Goal: Task Accomplishment & Management: Use online tool/utility

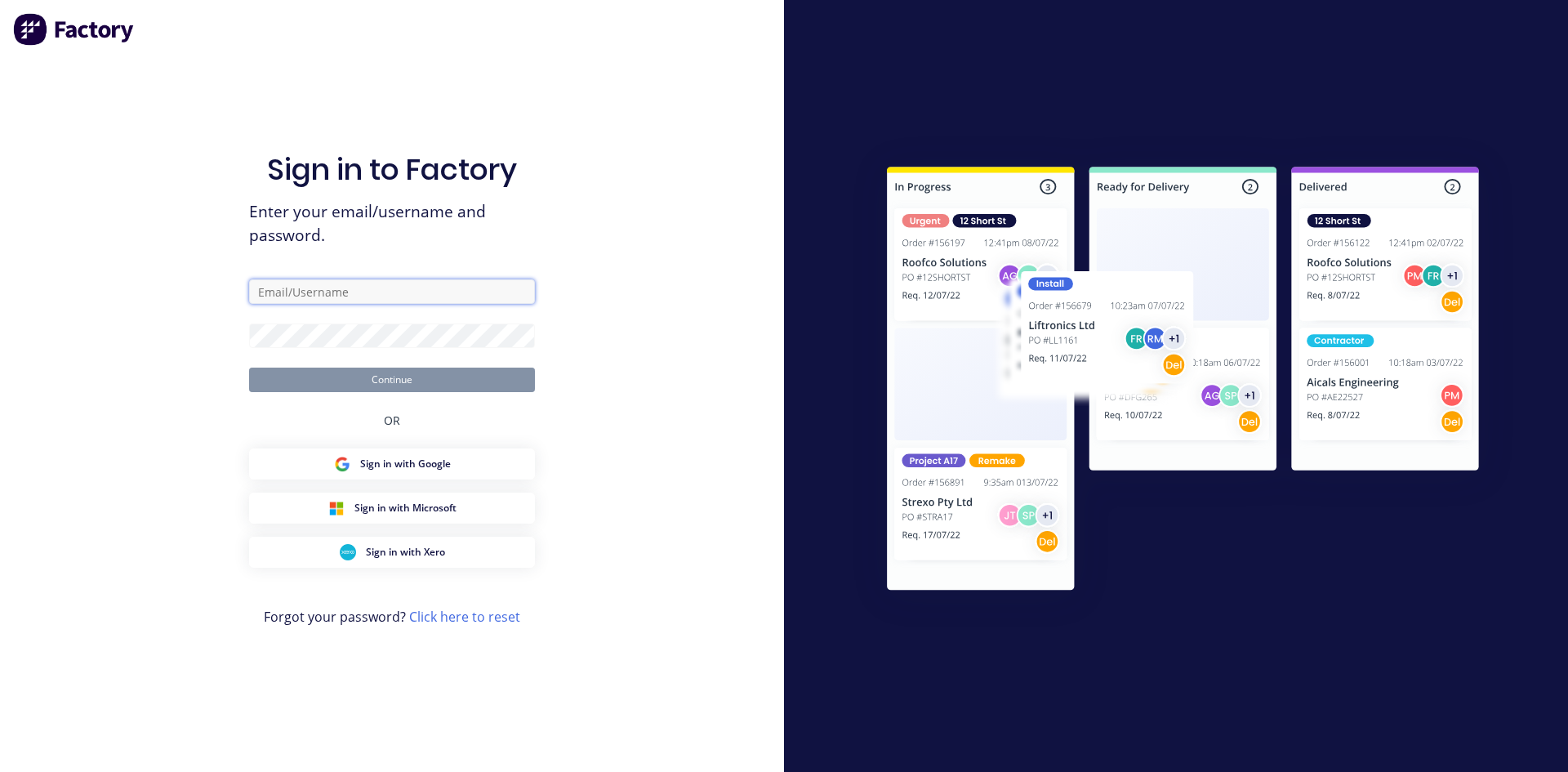
type input "[PERSON_NAME][EMAIL_ADDRESS][DOMAIN_NAME]"
click at [441, 386] on button "Continue" at bounding box center [392, 379] width 286 height 25
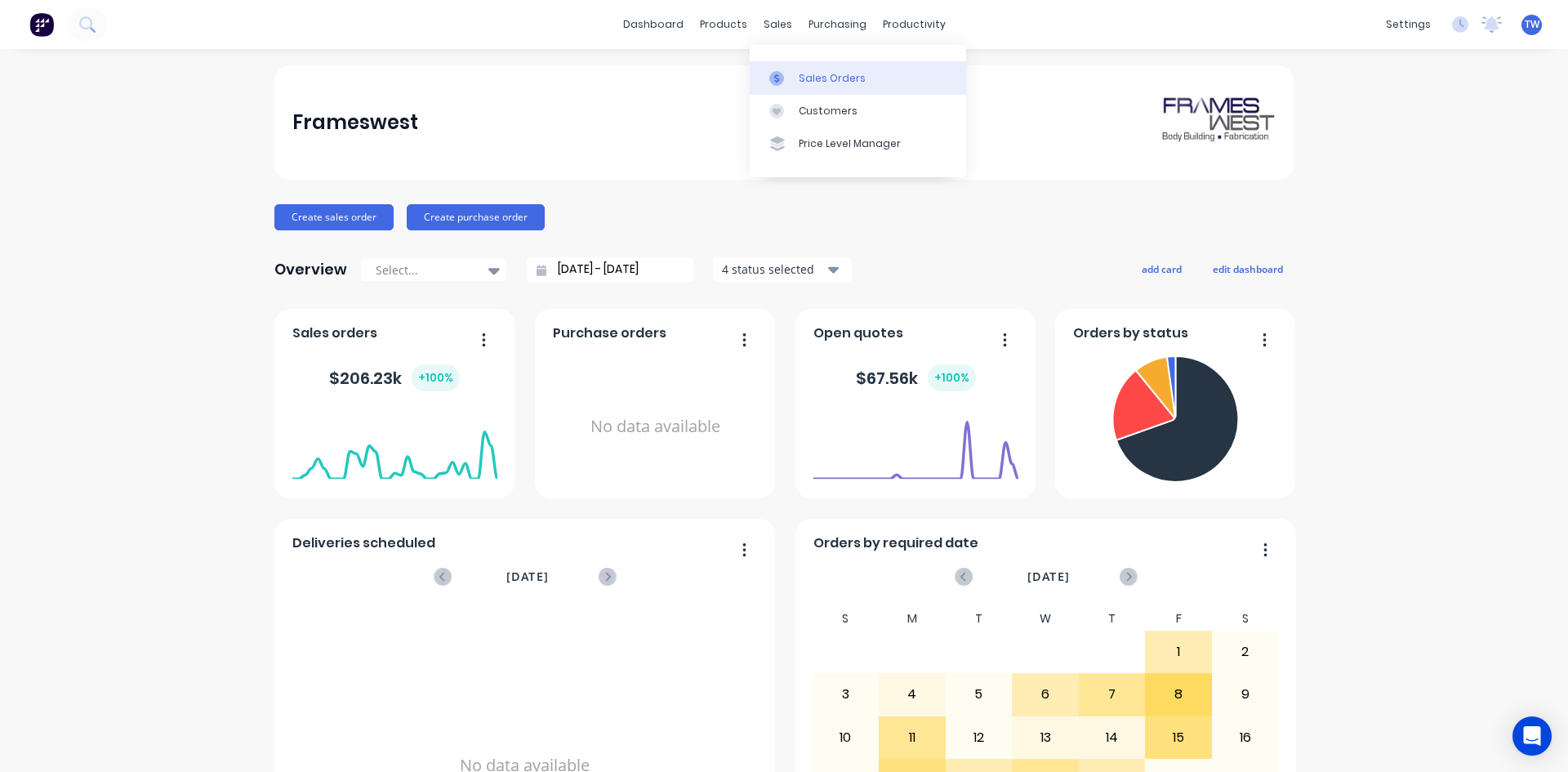
click at [836, 78] on div "Sales Orders" at bounding box center [832, 79] width 67 height 15
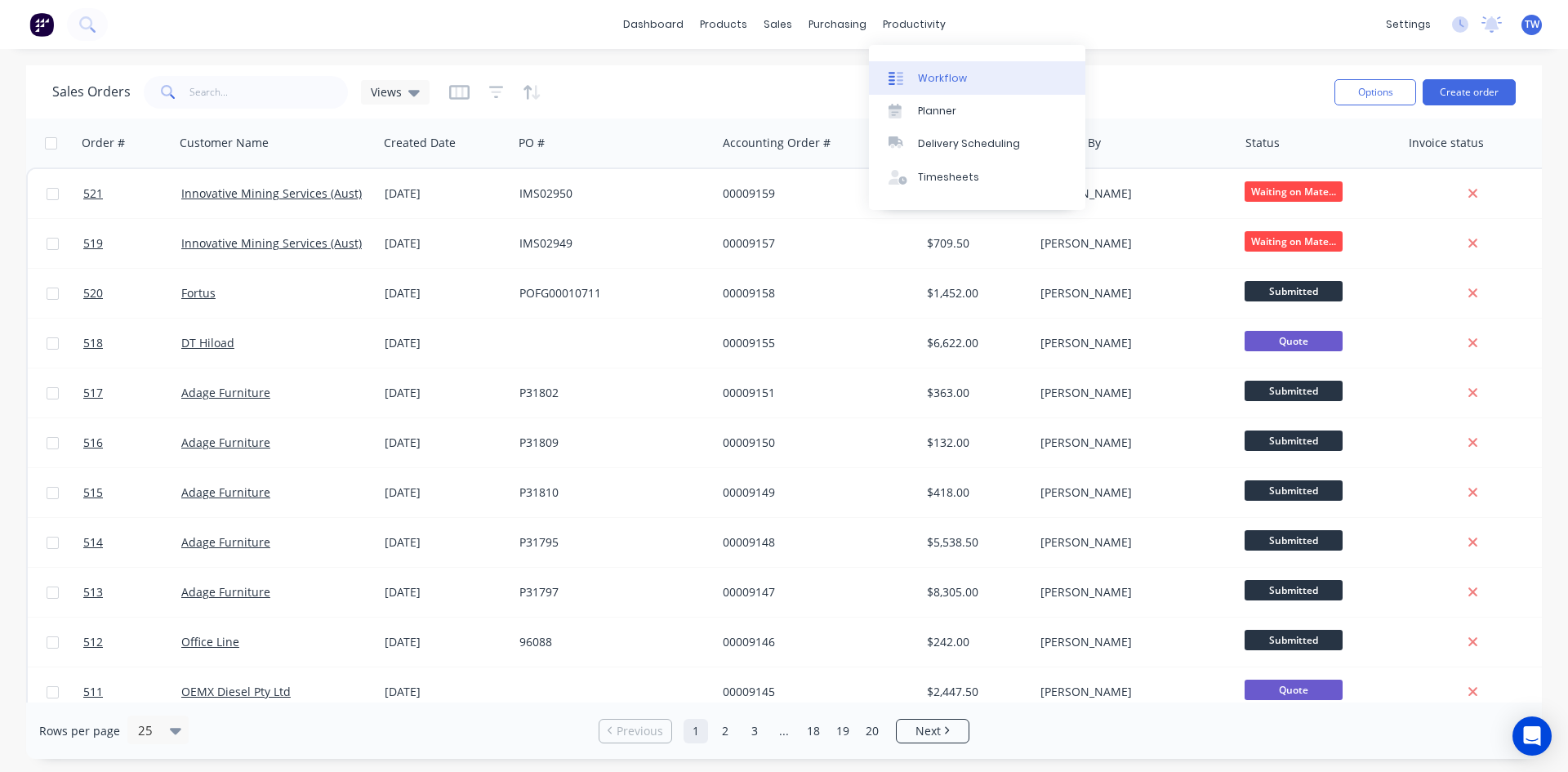
click at [951, 72] on div "Workflow" at bounding box center [942, 79] width 49 height 15
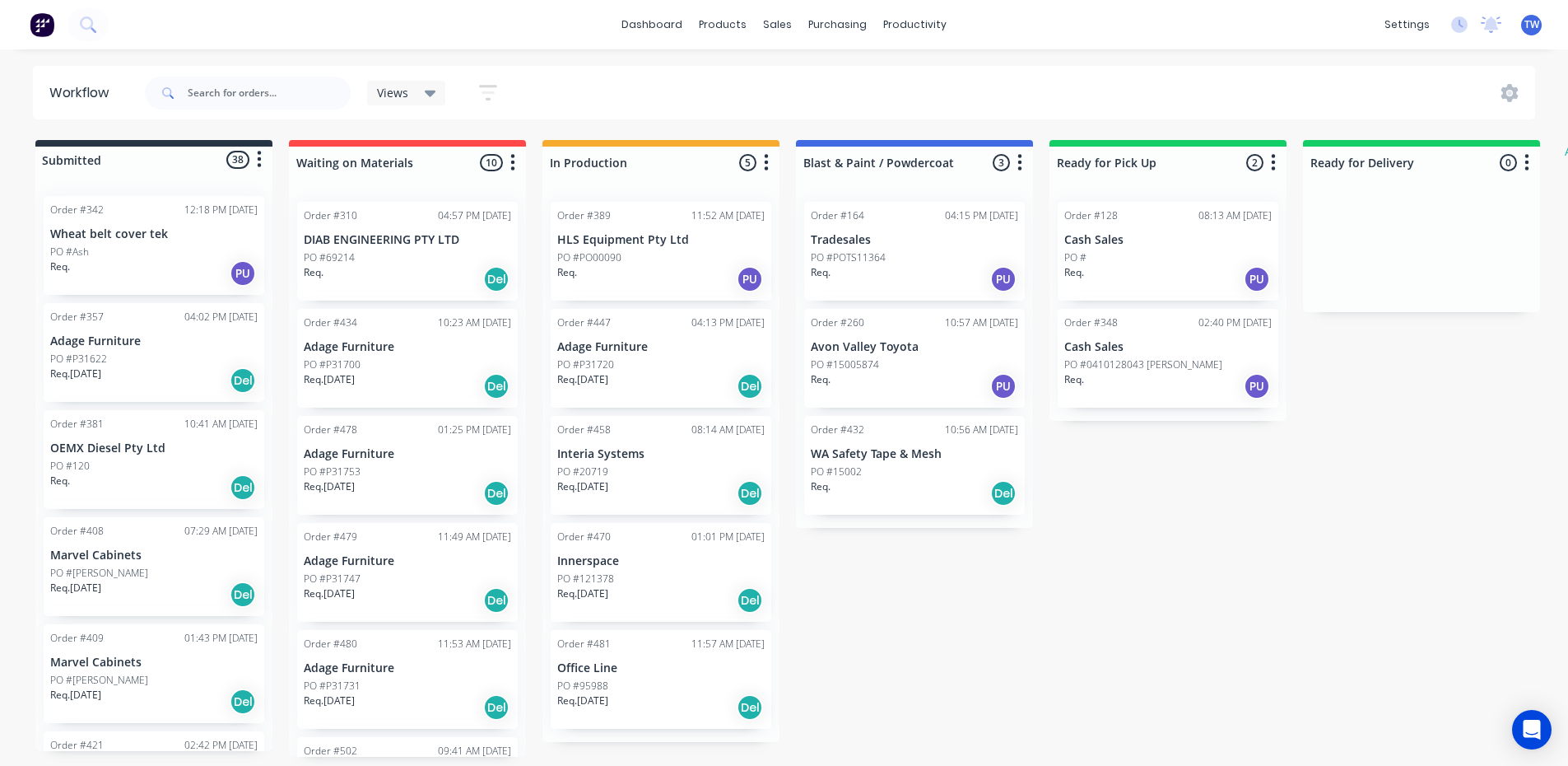
click at [621, 348] on p "Adage Furniture" at bounding box center [661, 347] width 207 height 14
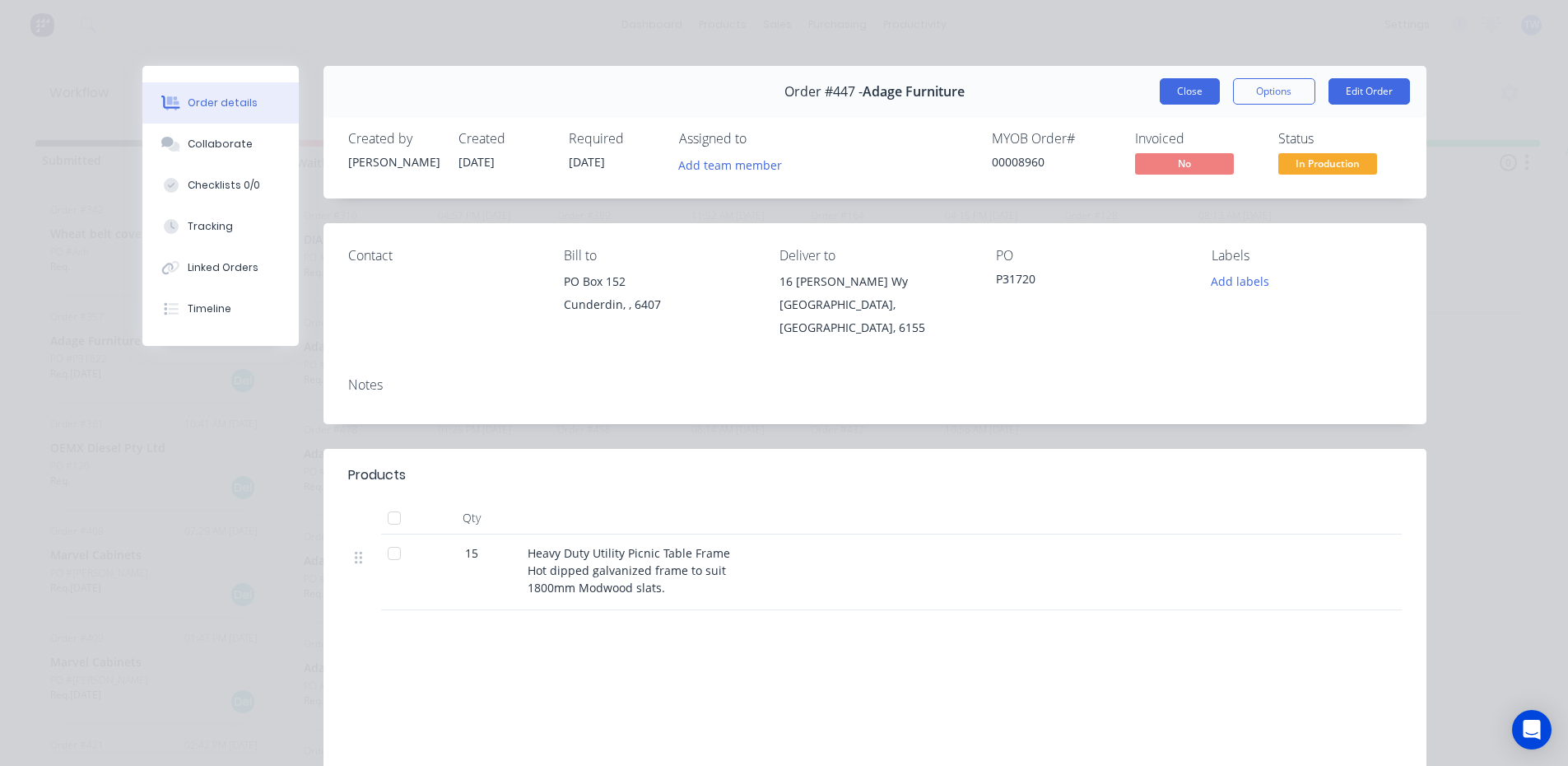
click at [1188, 94] on button "Close" at bounding box center [1190, 92] width 60 height 27
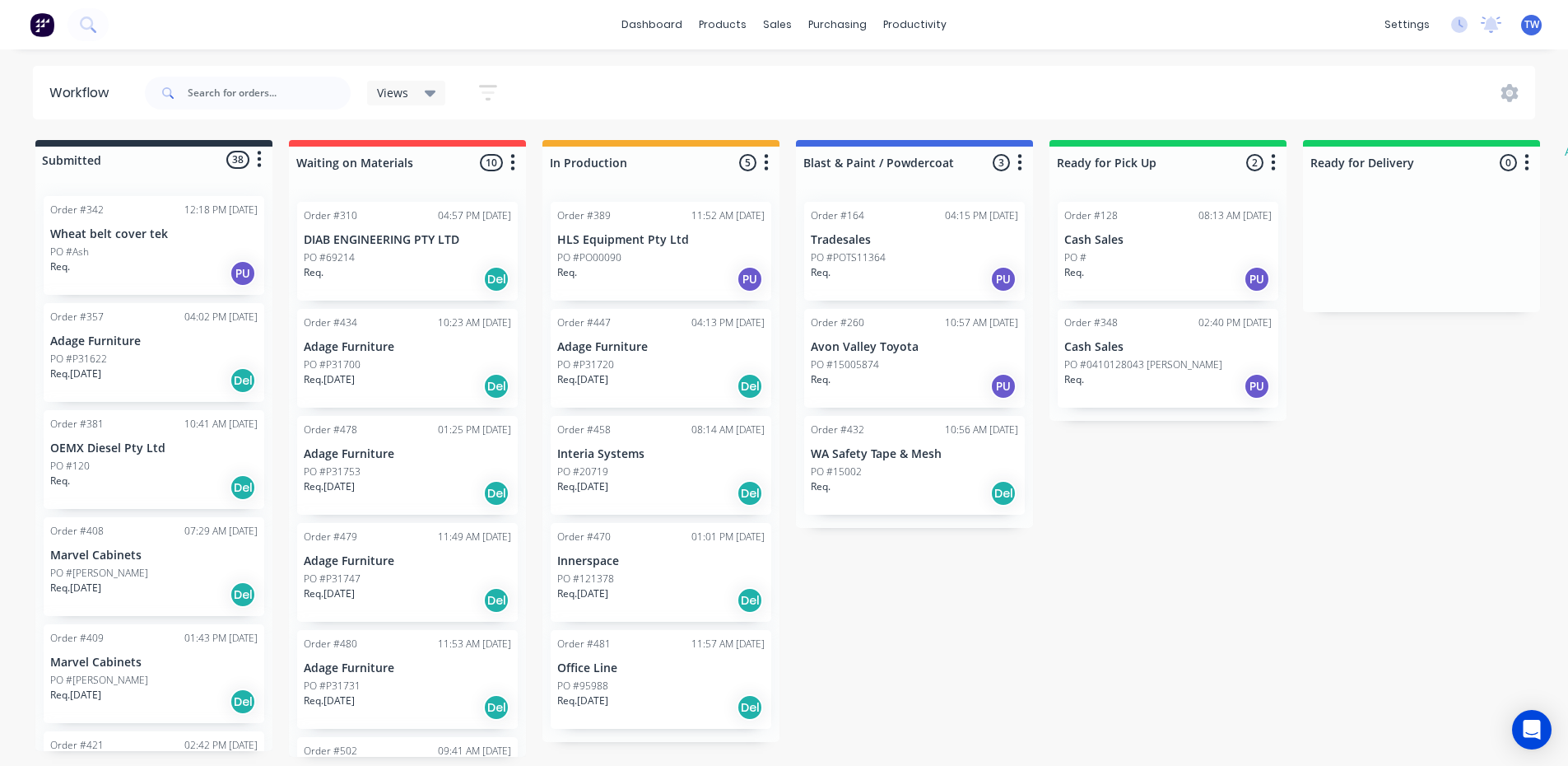
click at [116, 339] on p "Adage Furniture" at bounding box center [153, 342] width 207 height 14
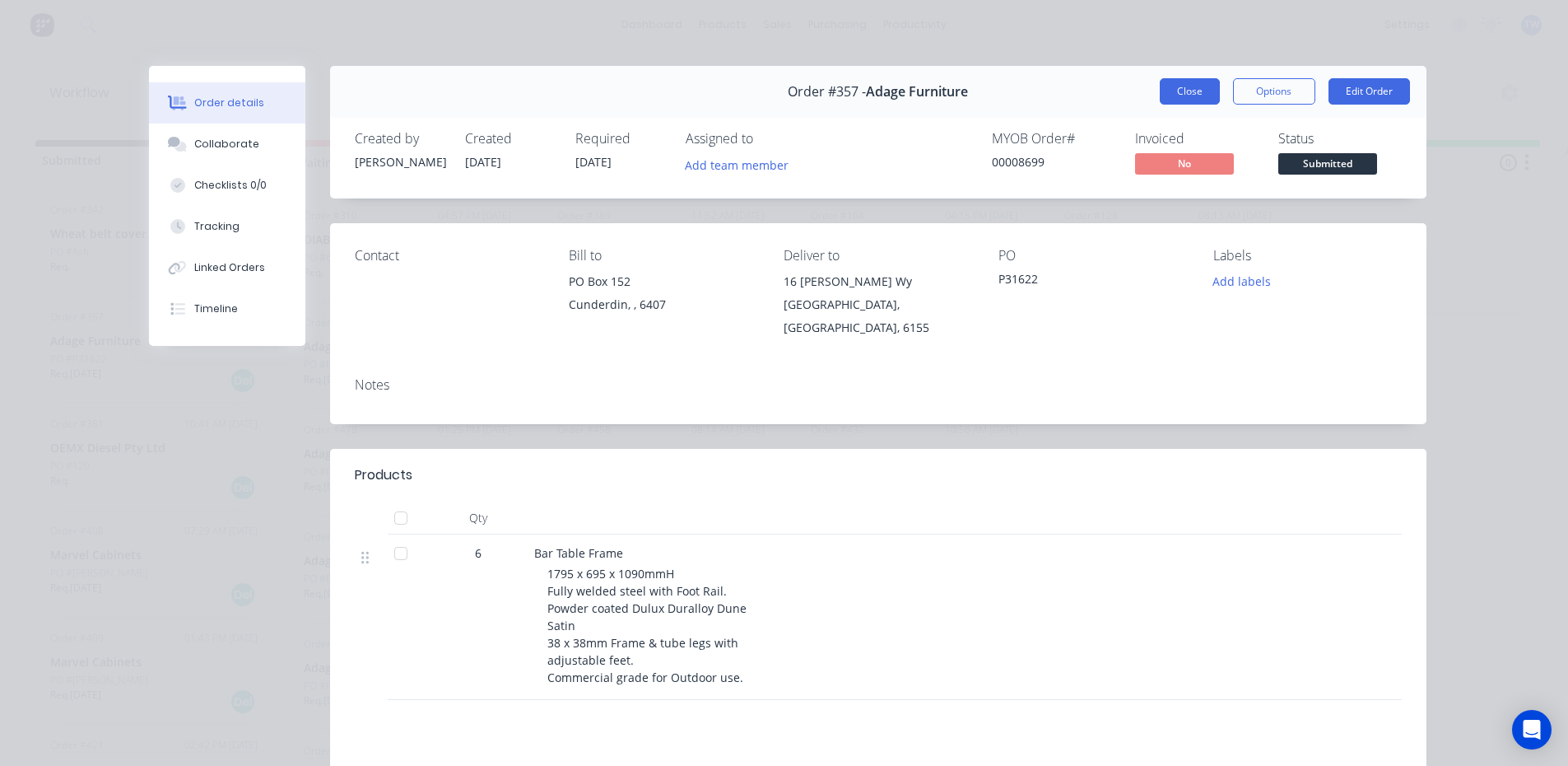
click at [1194, 83] on button "Close" at bounding box center [1190, 92] width 60 height 27
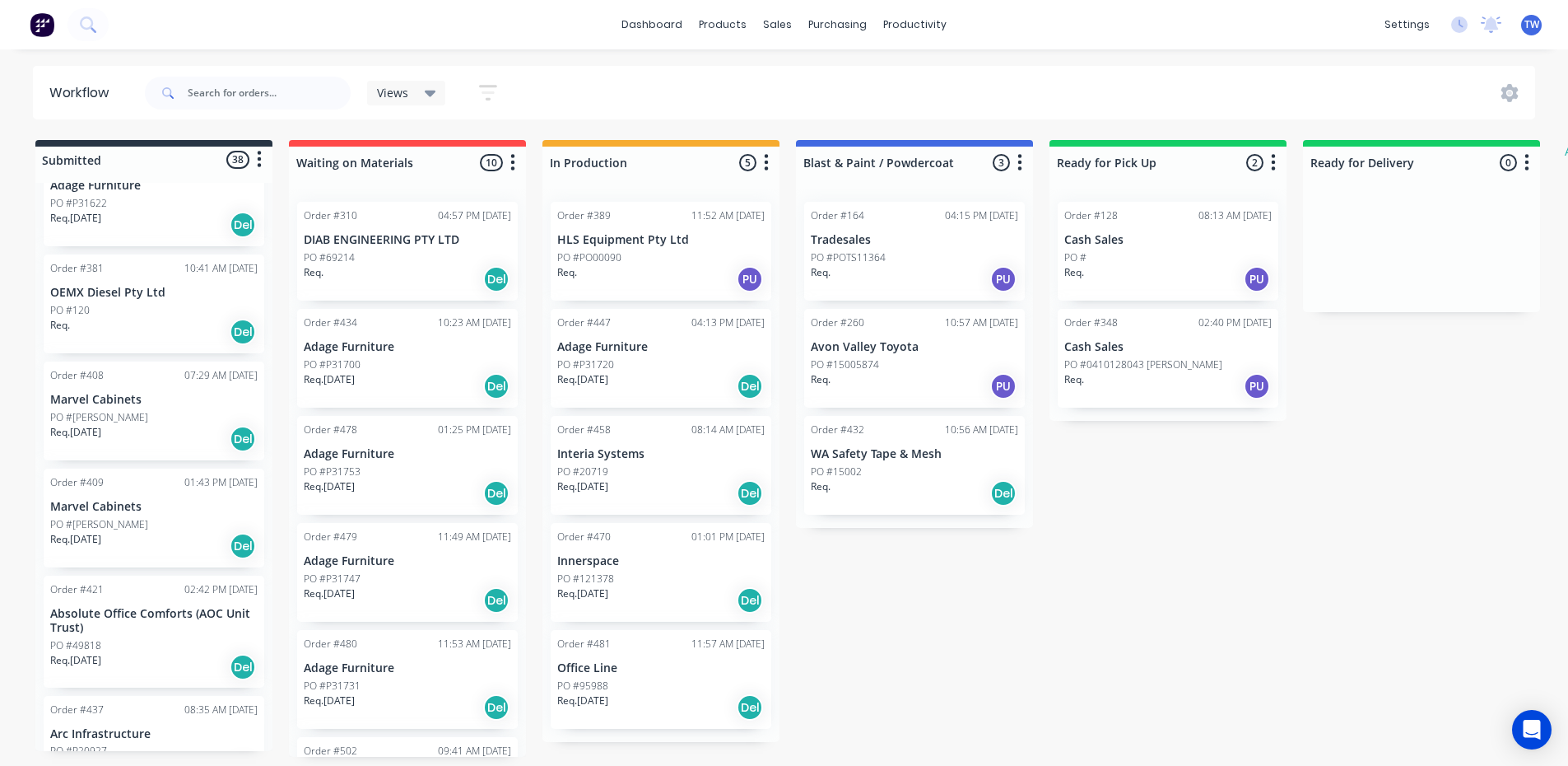
scroll to position [165, 0]
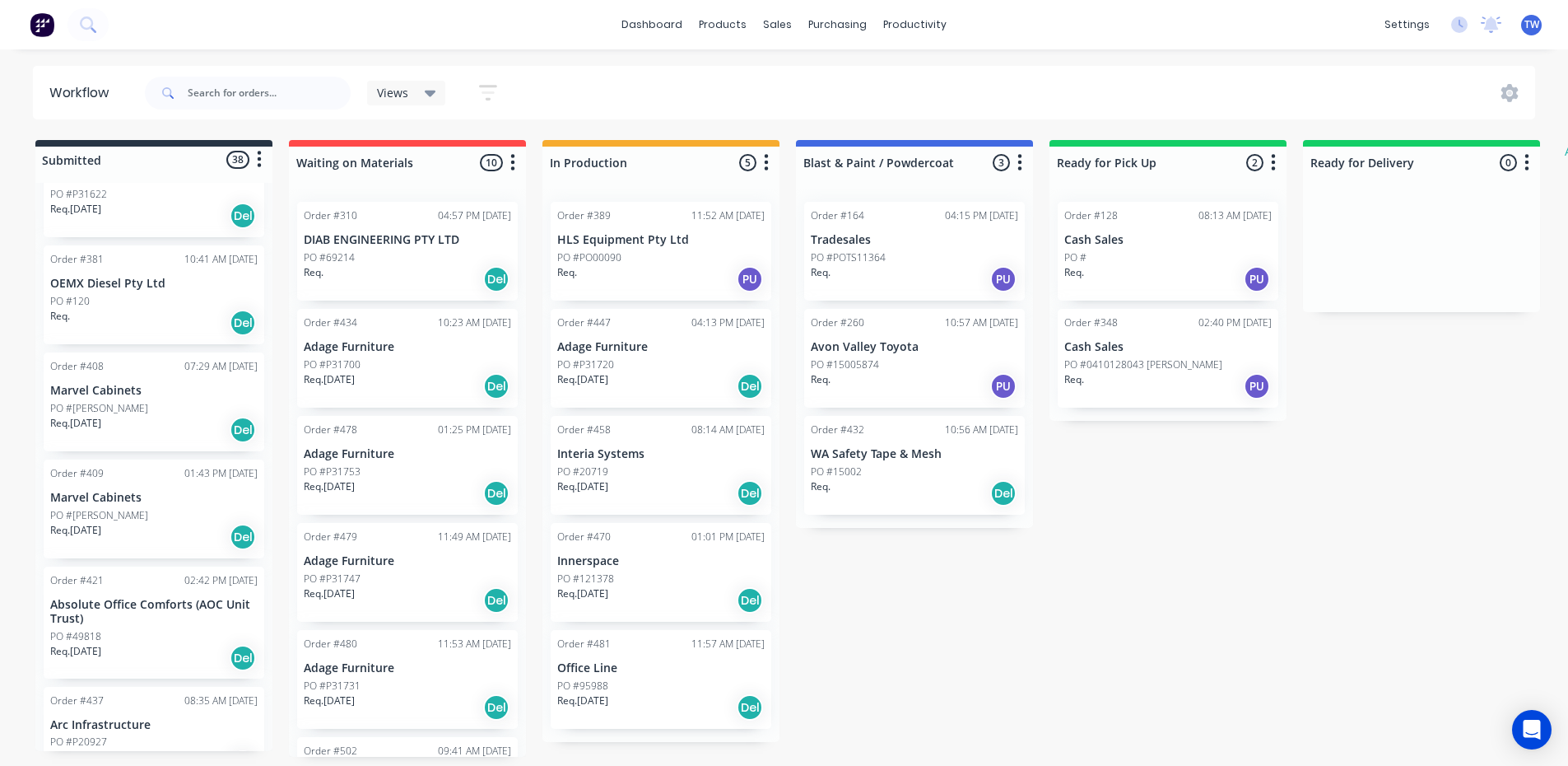
click at [121, 421] on div "Req. [DATE] Del" at bounding box center [153, 429] width 207 height 28
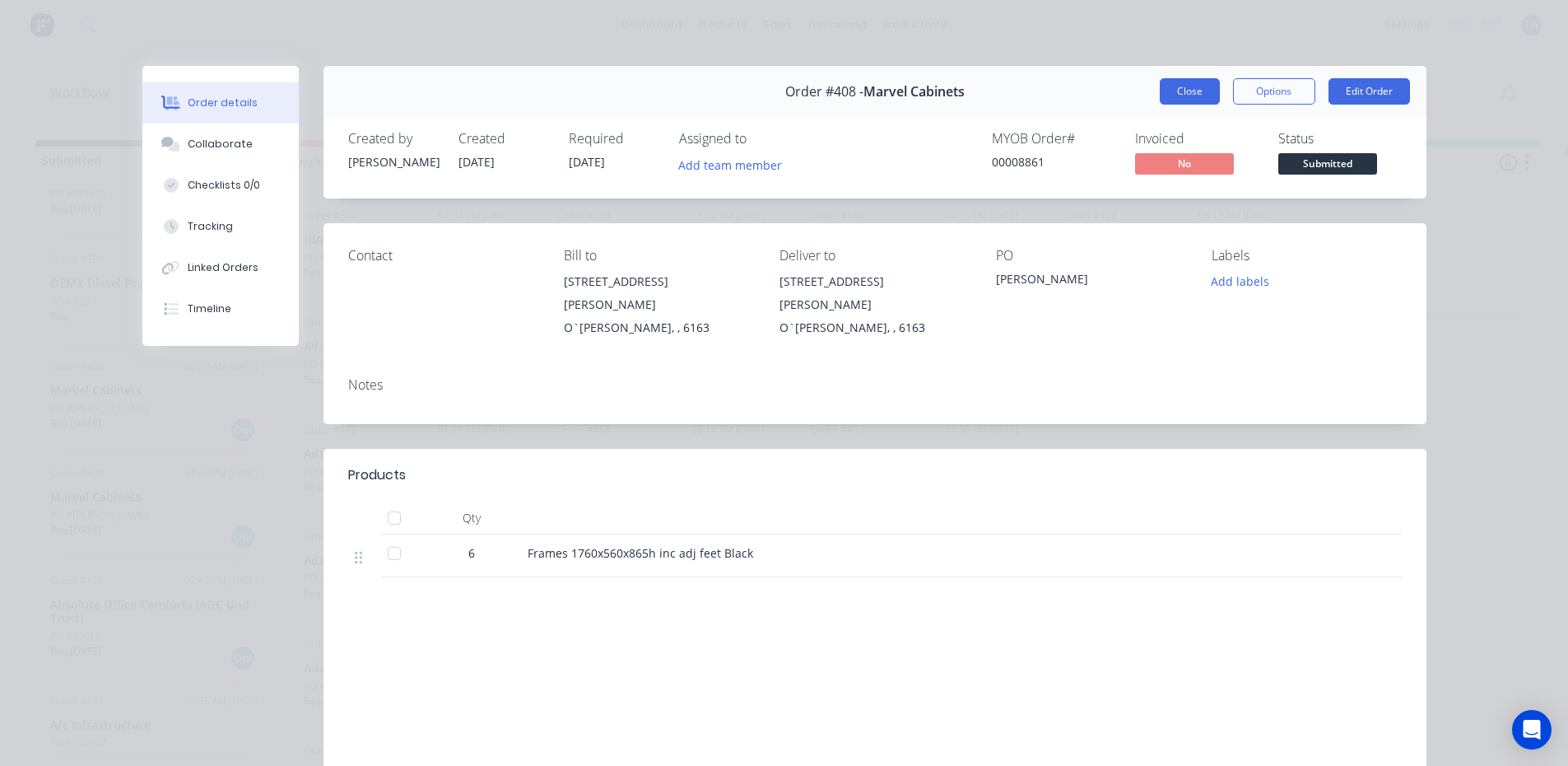
click at [1191, 83] on button "Close" at bounding box center [1190, 92] width 60 height 27
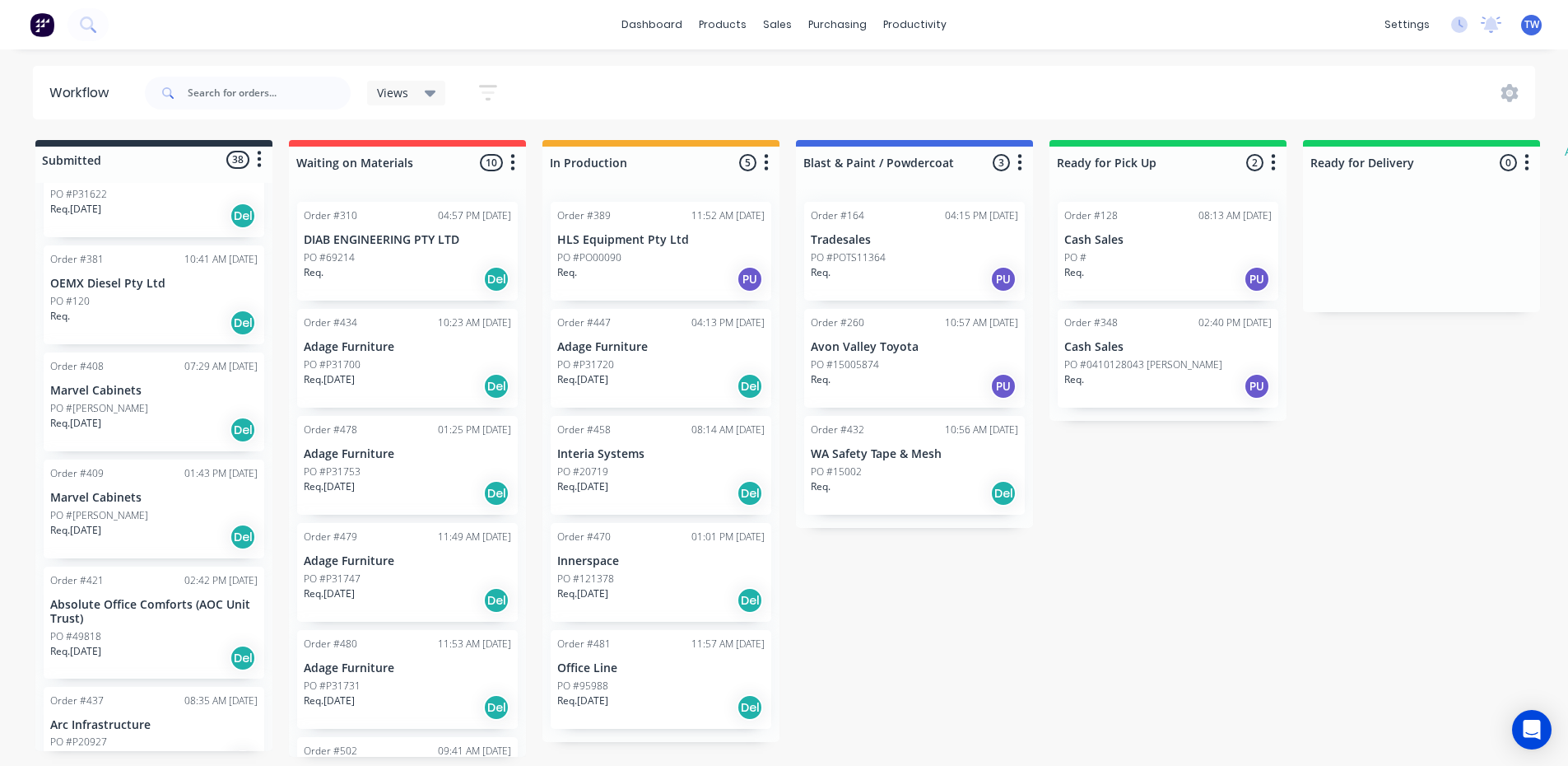
click at [161, 600] on p "Absolute Office Comforts (AOC Unit Trust)" at bounding box center [153, 611] width 207 height 28
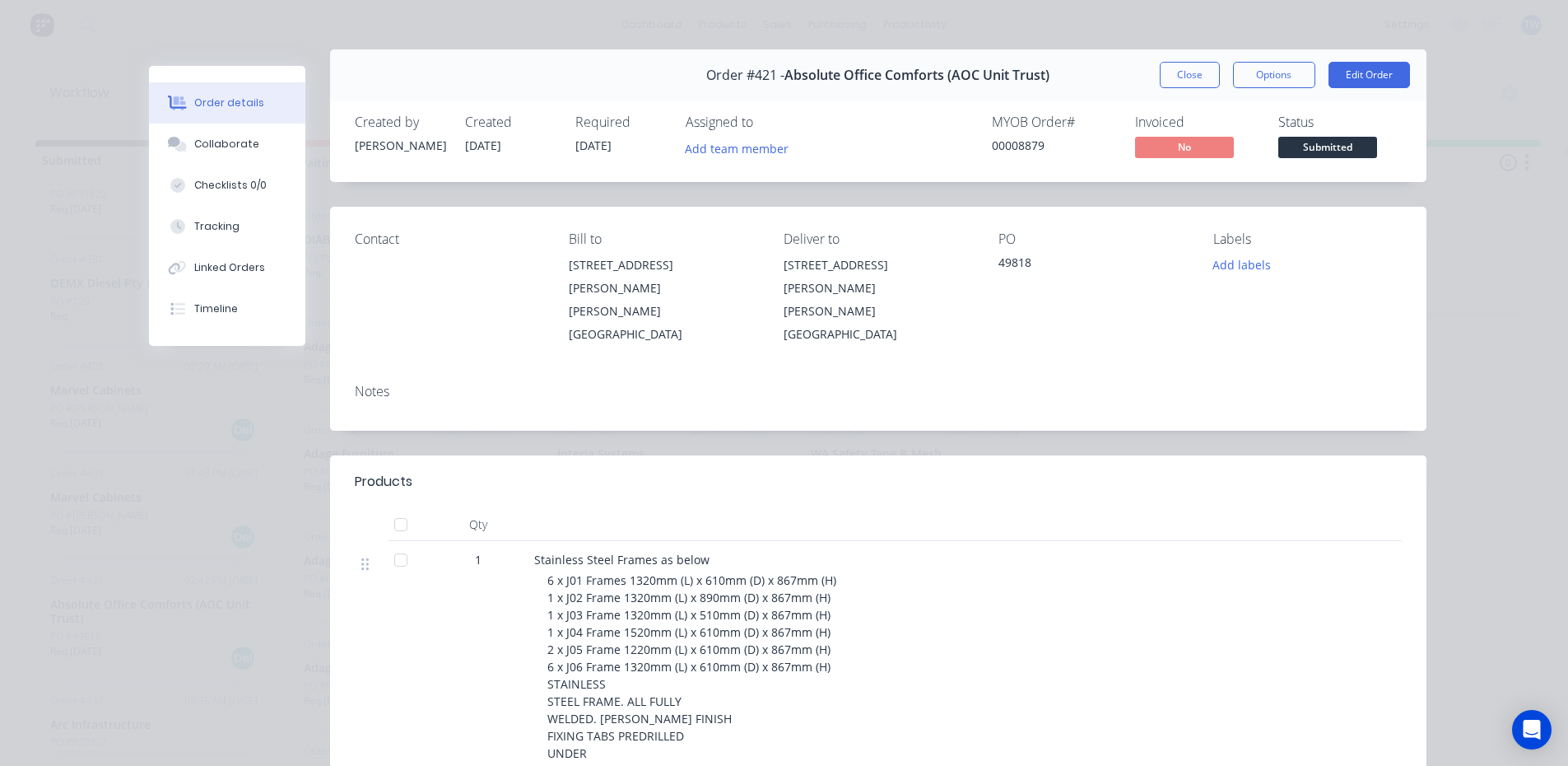
scroll to position [0, 0]
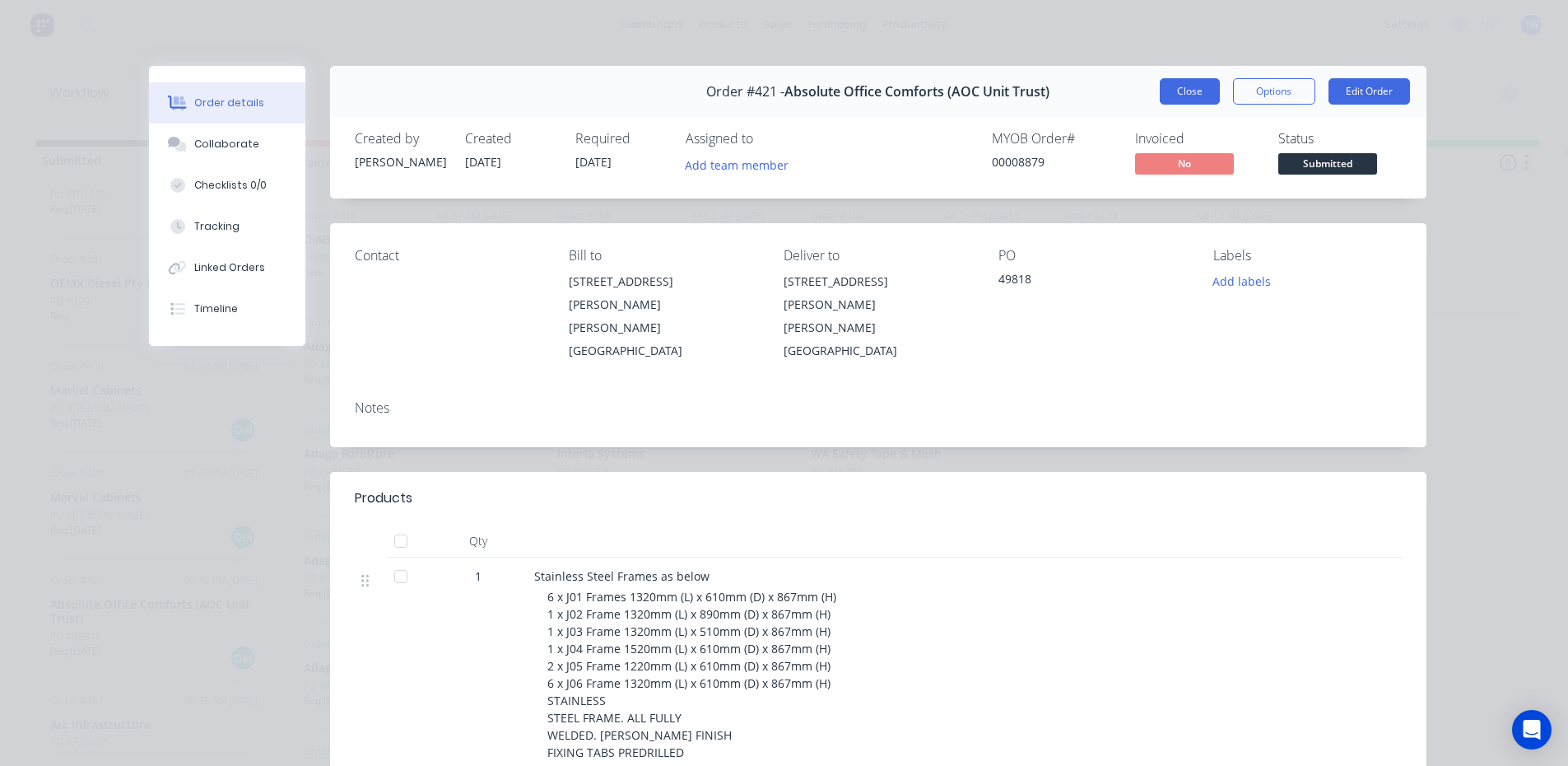
click at [1182, 94] on button "Close" at bounding box center [1190, 92] width 60 height 27
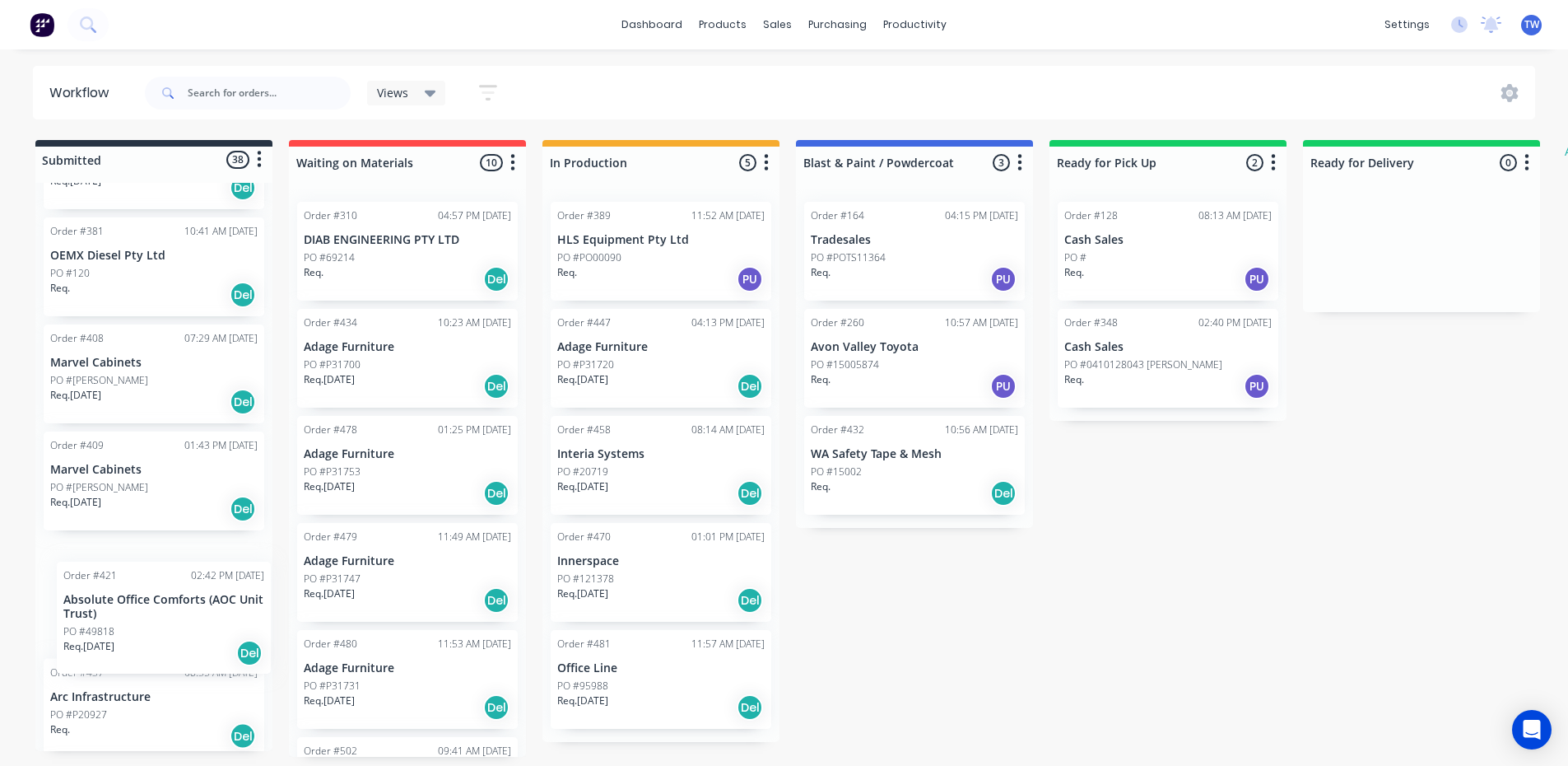
scroll to position [196, 0]
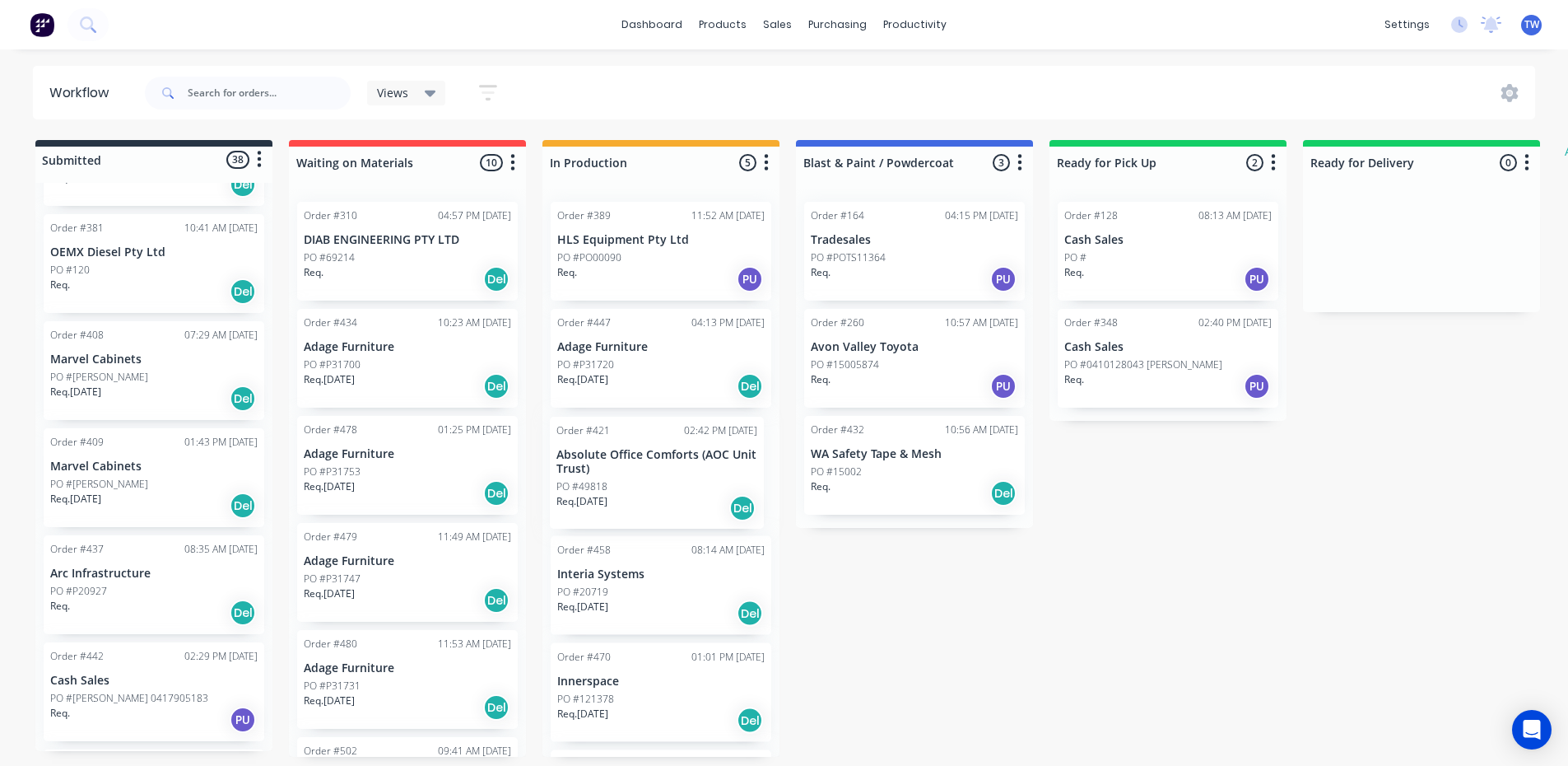
drag, startPoint x: 156, startPoint y: 612, endPoint x: 666, endPoint y: 460, distance: 532.2
click at [666, 460] on div "Submitted 38 Status colour #273444 hex #273444 Save Cancel Summaries Total orde…" at bounding box center [1001, 448] width 2029 height 617
